Goal: Transaction & Acquisition: Book appointment/travel/reservation

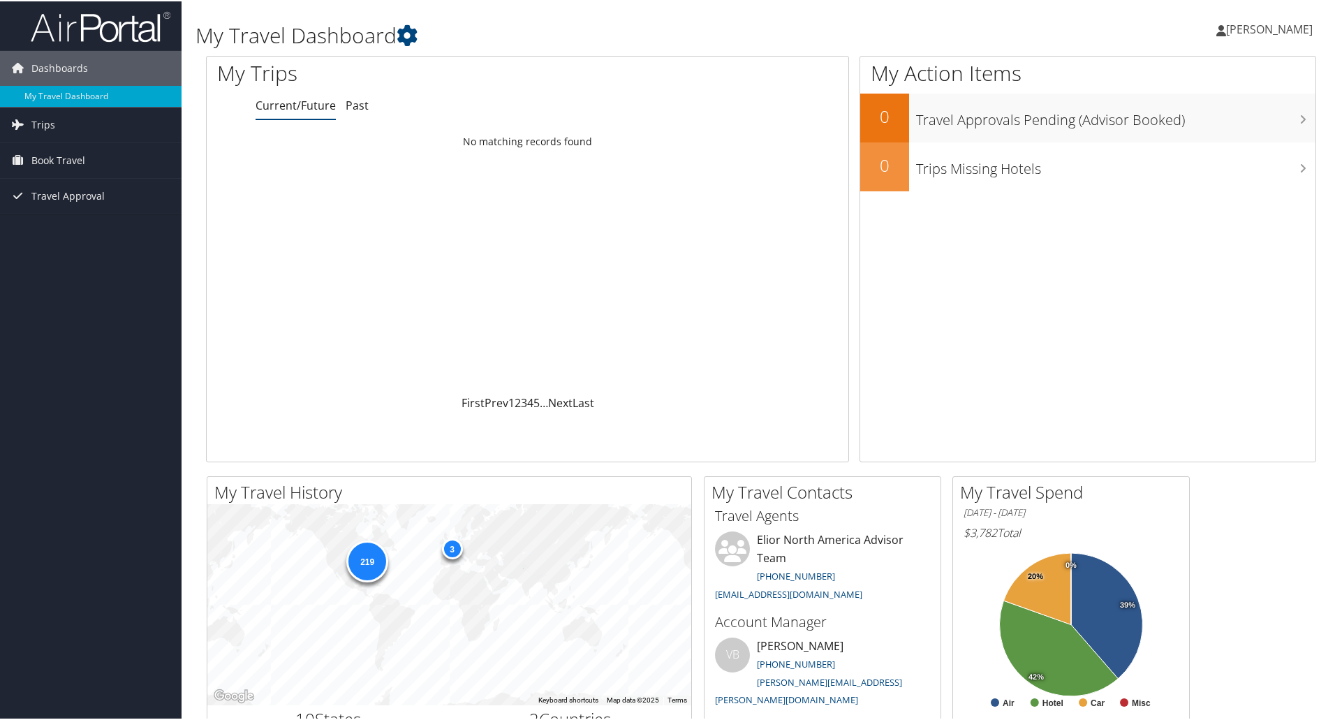
click at [1267, 31] on span "[PERSON_NAME]" at bounding box center [1270, 27] width 87 height 15
click at [1210, 119] on link "View Travel Profile" at bounding box center [1233, 124] width 156 height 24
click at [64, 153] on span "Book Travel" at bounding box center [58, 159] width 54 height 35
click at [58, 226] on link "Book/Manage Online Trips" at bounding box center [91, 229] width 182 height 21
